Goal: Answer question/provide support

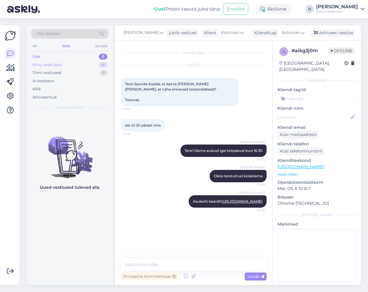
click at [50, 63] on div "Minu vestlused" at bounding box center [46, 65] width 29 height 6
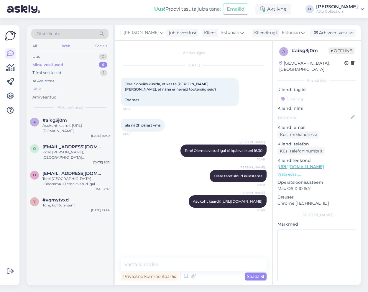
click at [33, 87] on div "Kõik" at bounding box center [36, 89] width 9 height 6
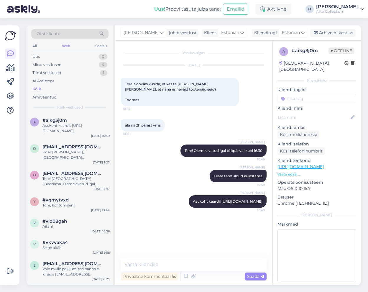
click at [70, 35] on div "Otsi kliente" at bounding box center [69, 34] width 77 height 10
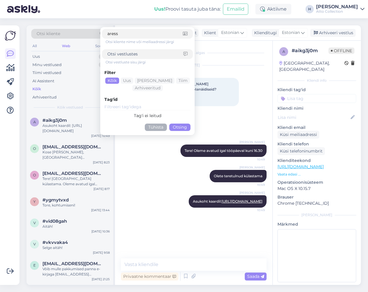
type input "aresso"
click button "Otsing" at bounding box center [179, 127] width 21 height 7
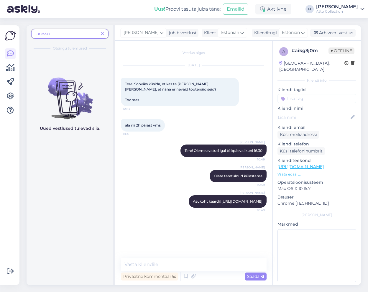
click at [70, 33] on span "aresso" at bounding box center [68, 34] width 62 height 6
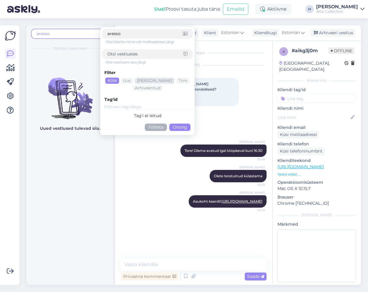
click at [156, 81] on div "[PERSON_NAME]" at bounding box center [155, 81] width 40 height 6
click at [132, 55] on input at bounding box center [145, 54] width 76 height 6
type input "aresso"
click button "Otsing" at bounding box center [179, 127] width 21 height 7
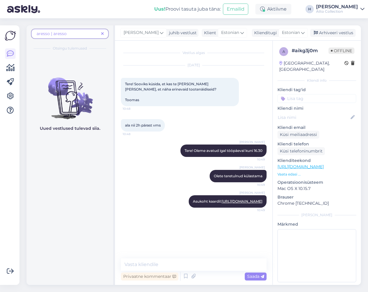
click at [48, 33] on span "aresso | aresso" at bounding box center [52, 33] width 30 height 5
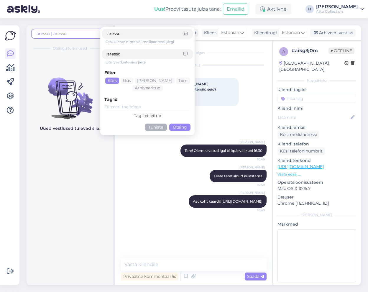
click at [151, 34] on input "aresso" at bounding box center [145, 34] width 76 height 6
type input "a"
click at [184, 128] on button "Otsing" at bounding box center [179, 127] width 21 height 7
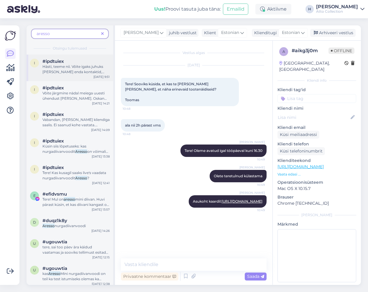
click at [65, 68] on span "Hästi, teeme nii. Võite igaks juhuks [PERSON_NAME] enda kontaktid, saan siis is…" at bounding box center [74, 71] width 62 height 15
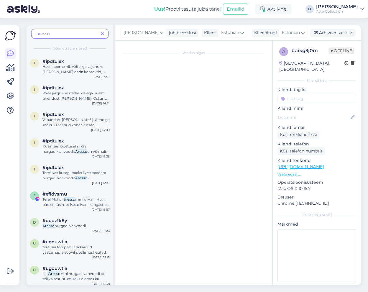
scroll to position [306, 0]
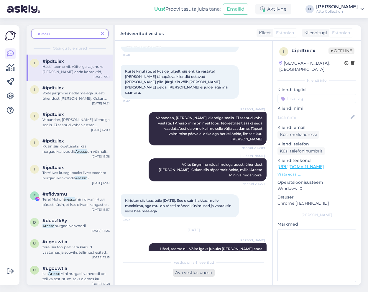
click at [195, 273] on div "Ava vestlus uuesti" at bounding box center [194, 273] width 42 height 8
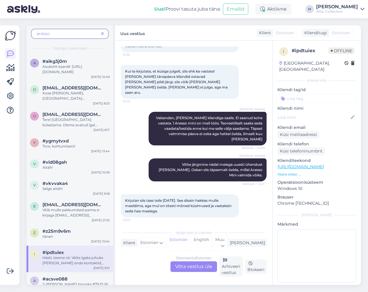
click at [187, 267] on div "Estonian to Estonian Võta vestlus üle" at bounding box center [194, 267] width 47 height 11
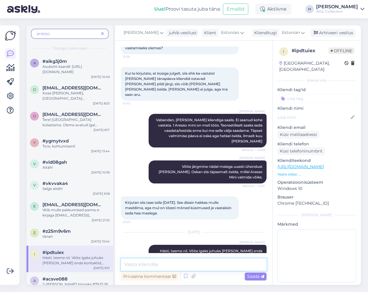
click at [158, 264] on textarea at bounding box center [194, 265] width 146 height 12
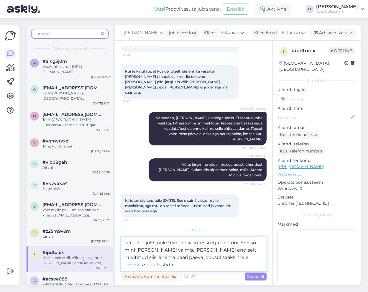
type textarea "Tere. Kahjuks pole teie meiliaadressi ega telefoni. Aresso mini [PERSON_NAME] v…"
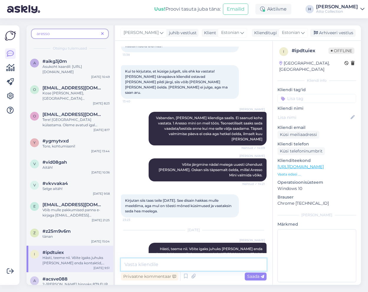
scroll to position [353, 0]
